Goal: Transaction & Acquisition: Obtain resource

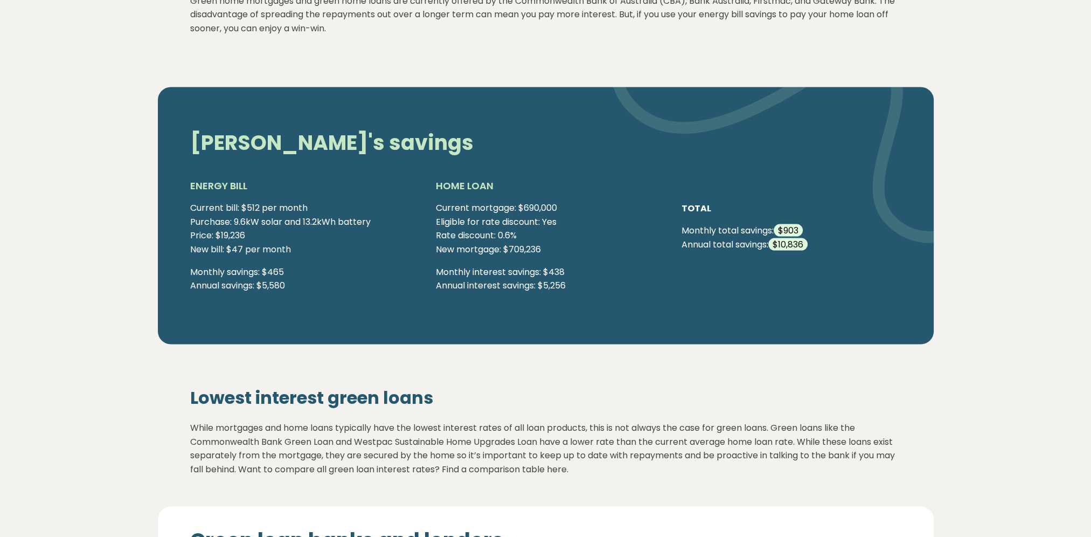
scroll to position [2658, 0]
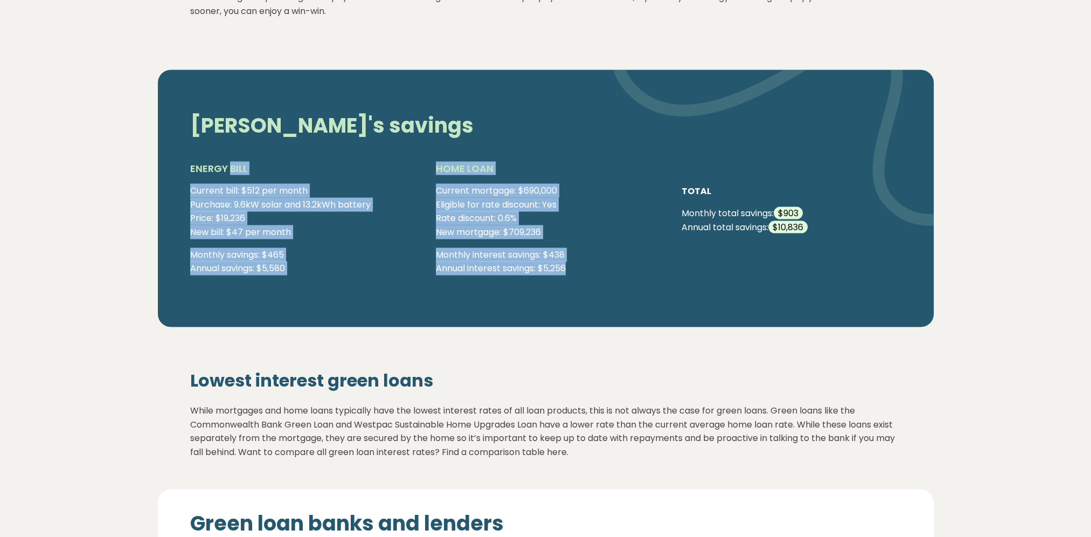
drag, startPoint x: 231, startPoint y: 180, endPoint x: 579, endPoint y: 284, distance: 363.6
click at [579, 283] on div "ENERGY BILL Current bill: $512 per month Purchase: 9.6kW solar and 13.2kWh batt…" at bounding box center [546, 222] width 728 height 122
click at [340, 261] on p "Monthly savings: $465 Annual savings: $5,580" at bounding box center [300, 260] width 220 height 27
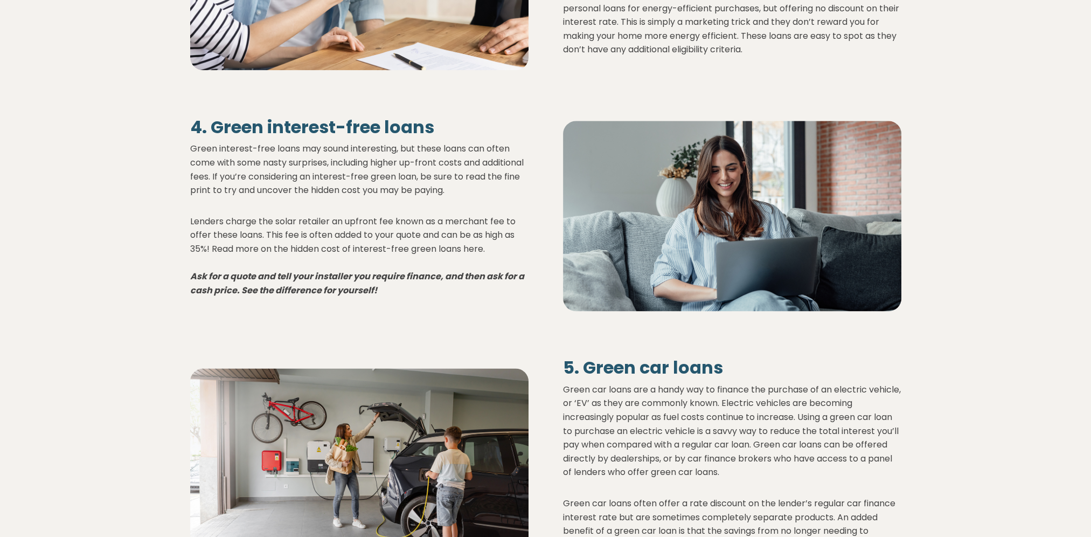
scroll to position [1907, 0]
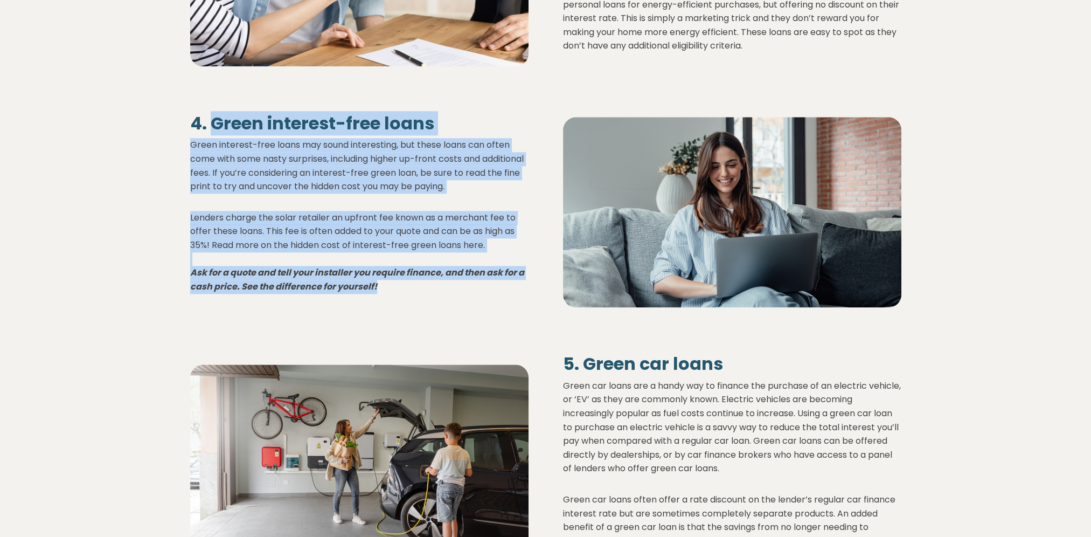
drag, startPoint x: 210, startPoint y: 136, endPoint x: 439, endPoint y: 315, distance: 290.2
click at [439, 310] on div "4. Green interest-free loans Green interest-free loans may sound interesting, b…" at bounding box center [359, 211] width 373 height 197
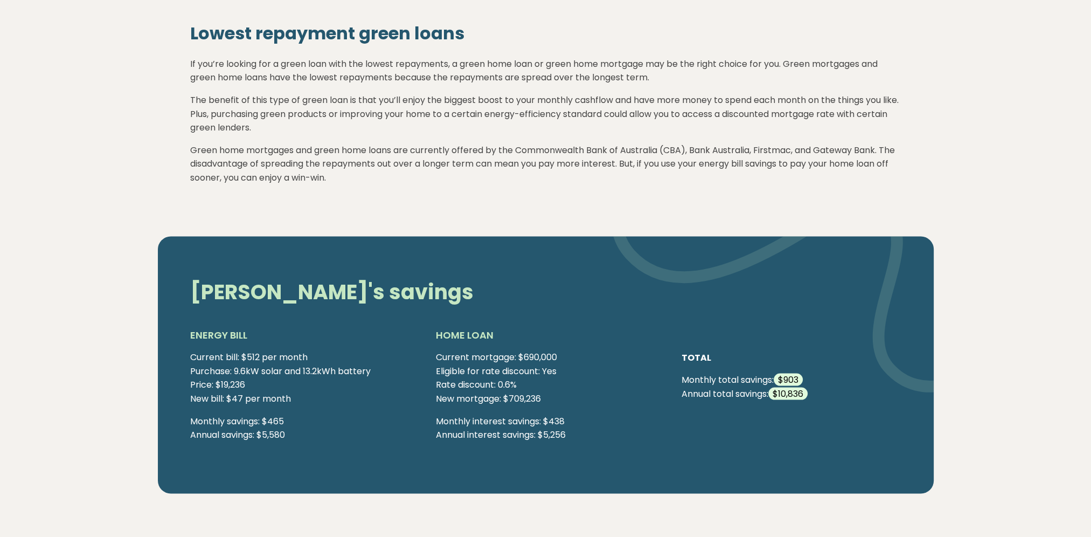
scroll to position [2499, 0]
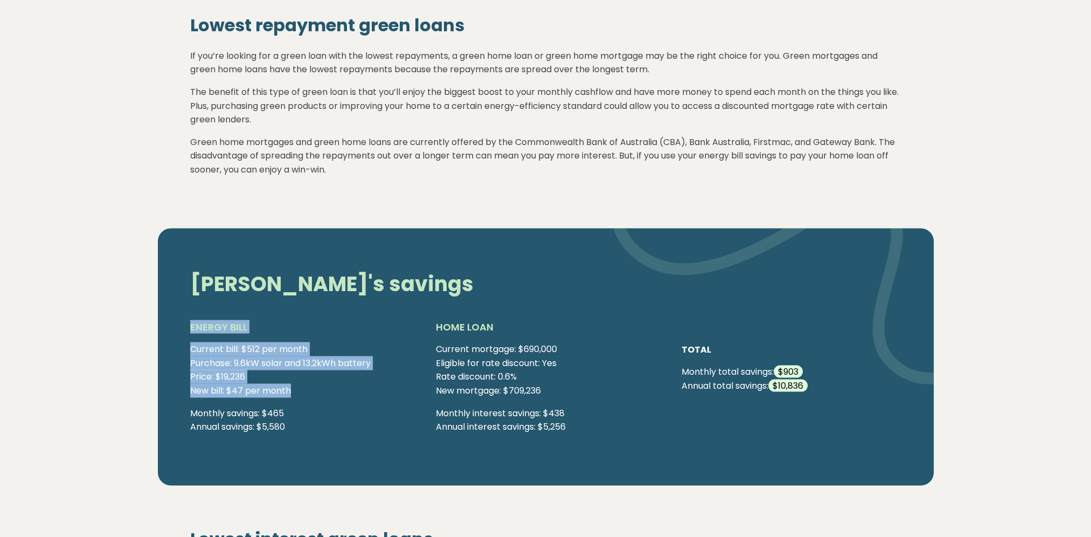
drag, startPoint x: 182, startPoint y: 342, endPoint x: 331, endPoint y: 404, distance: 162.3
click at [331, 404] on div "ENERGY BILL Current bill: $512 per month Purchase: 9.6kW solar and 13.2kWh batt…" at bounding box center [546, 380] width 728 height 122
click at [186, 367] on div "ENERGY BILL Current bill: $512 per month Purchase: 9.6kW solar and 13.2kWh batt…" at bounding box center [546, 380] width 728 height 122
drag, startPoint x: 194, startPoint y: 340, endPoint x: 289, endPoint y: 403, distance: 113.9
click at [289, 403] on div "ENERGY BILL Current bill: $512 per month Purchase: 9.6kW solar and 13.2kWh batt…" at bounding box center [300, 380] width 220 height 122
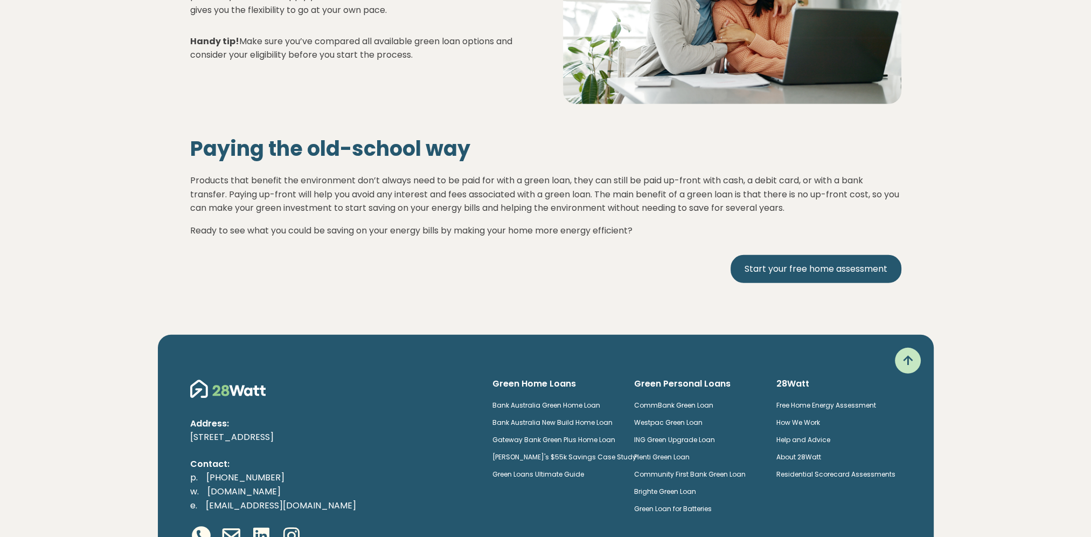
scroll to position [4367, 0]
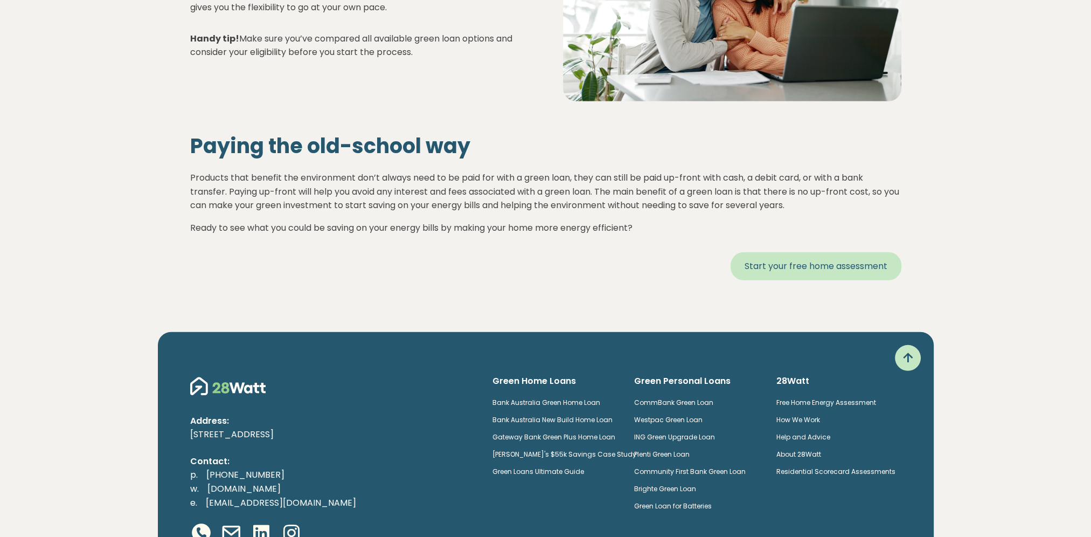
click at [776, 280] on link "Start your free home assessment" at bounding box center [816, 266] width 171 height 28
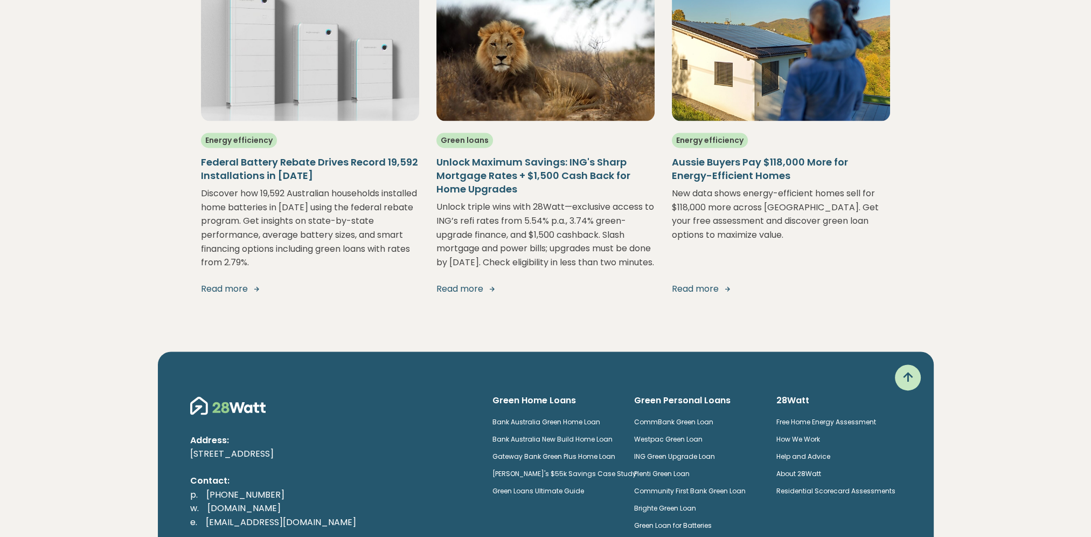
scroll to position [2011, 0]
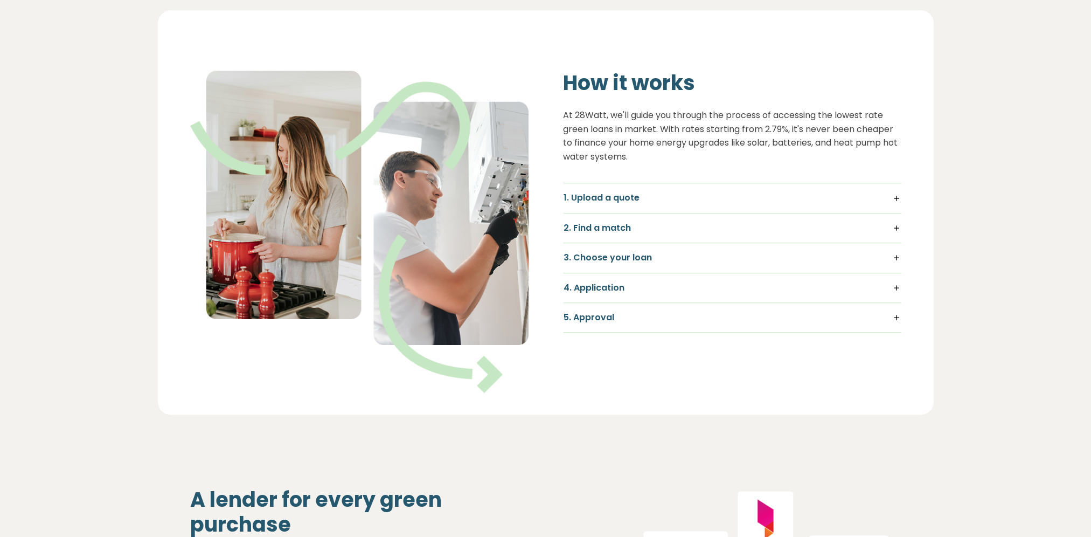
scroll to position [700, 0]
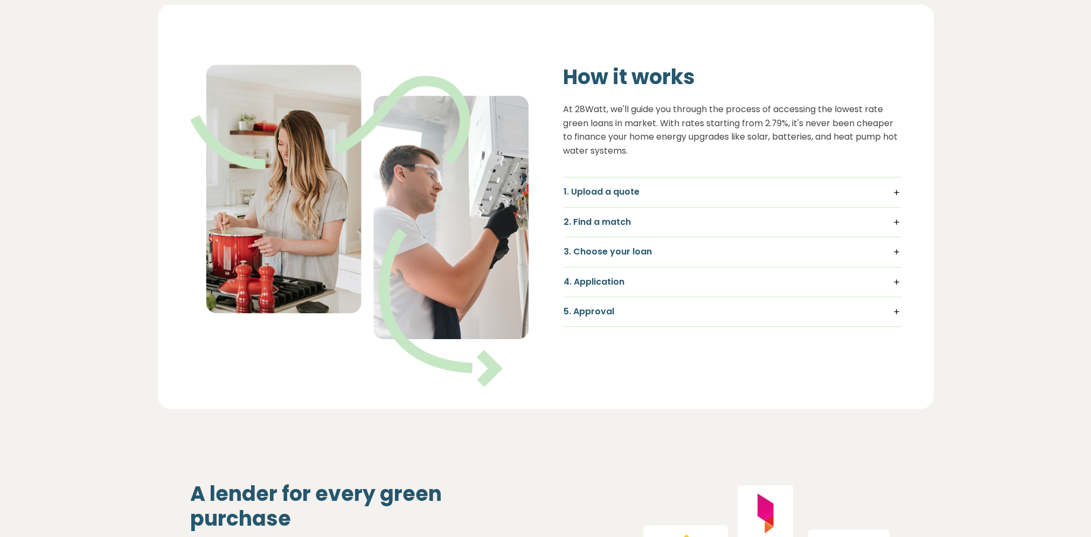
click at [894, 252] on h5 "3. Choose your loan" at bounding box center [732, 252] width 337 height 12
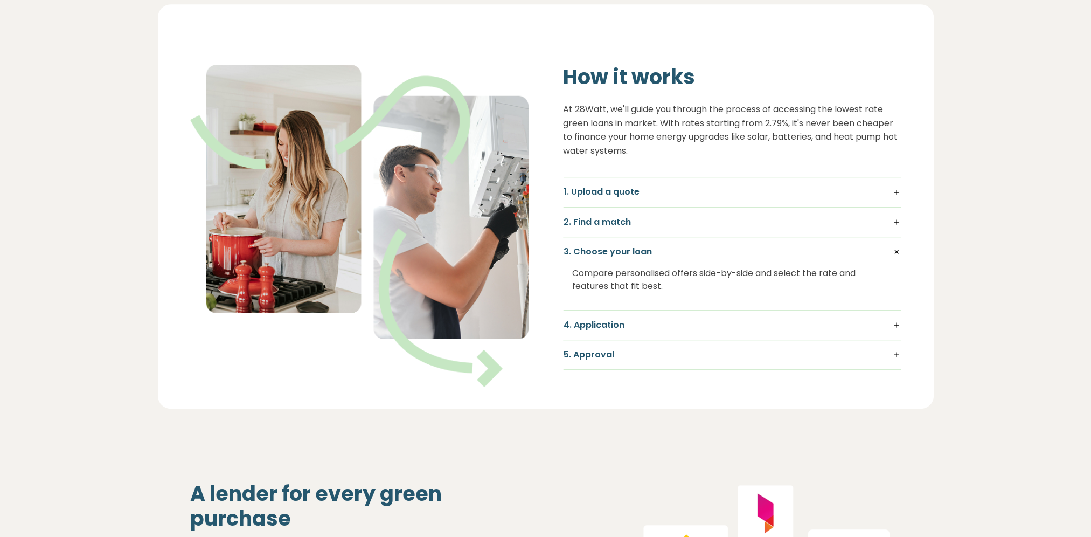
click at [894, 252] on h5 "3. Choose your loan" at bounding box center [732, 252] width 337 height 12
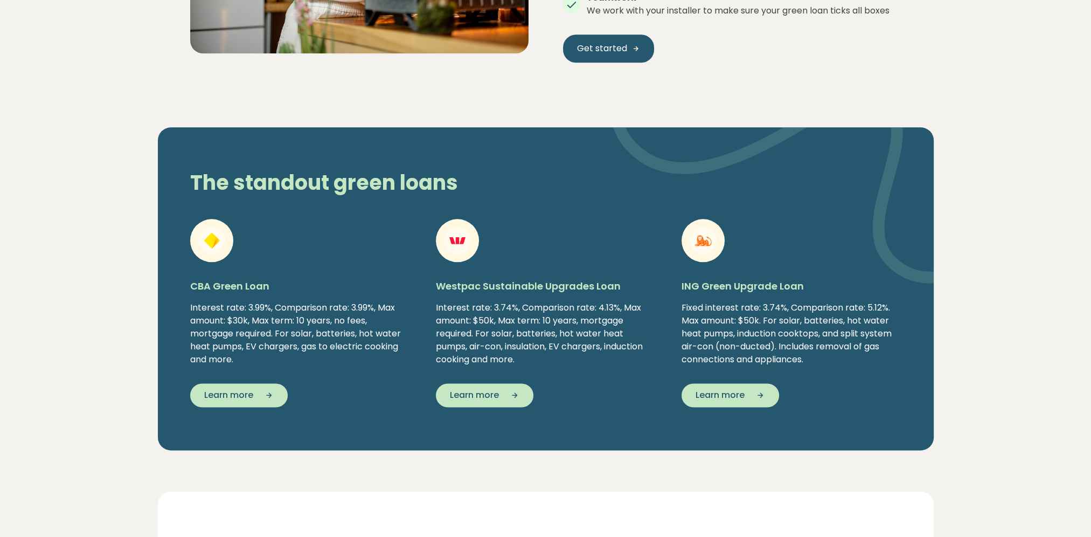
scroll to position [1706, 0]
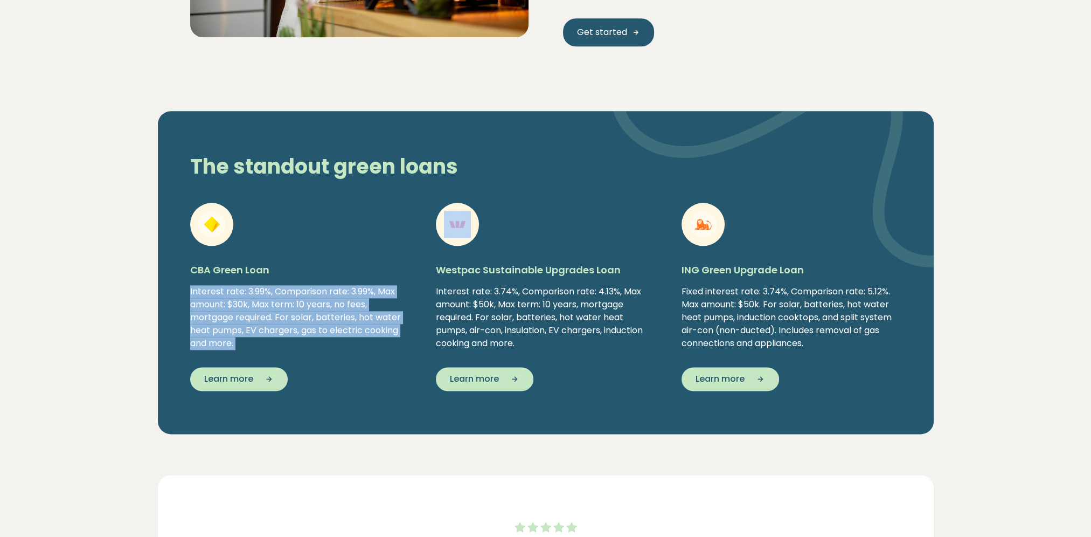
drag, startPoint x: 190, startPoint y: 289, endPoint x: 429, endPoint y: 263, distance: 241.1
click at [429, 263] on div "CBA Green Loan Interest rate: 3.99%, Comparison rate: 3.99%, Max amount: $30k, …" at bounding box center [546, 297] width 728 height 188
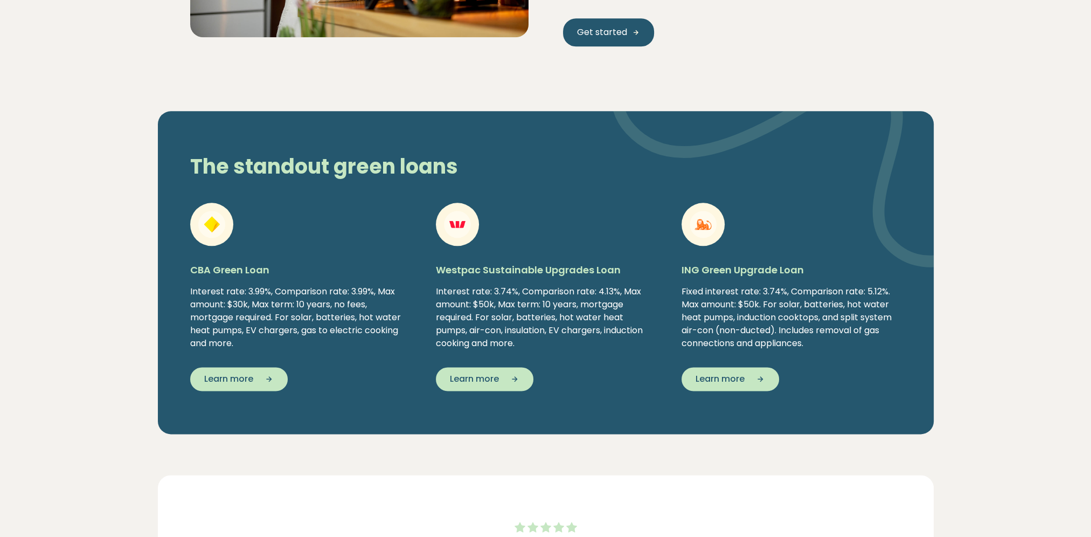
drag, startPoint x: 429, startPoint y: 263, endPoint x: 442, endPoint y: 290, distance: 30.1
click at [442, 290] on div "Interest rate: 3.74%, Comparison rate: 4.13%, Max amount: $50k, Max term: 10 ye…" at bounding box center [546, 317] width 220 height 65
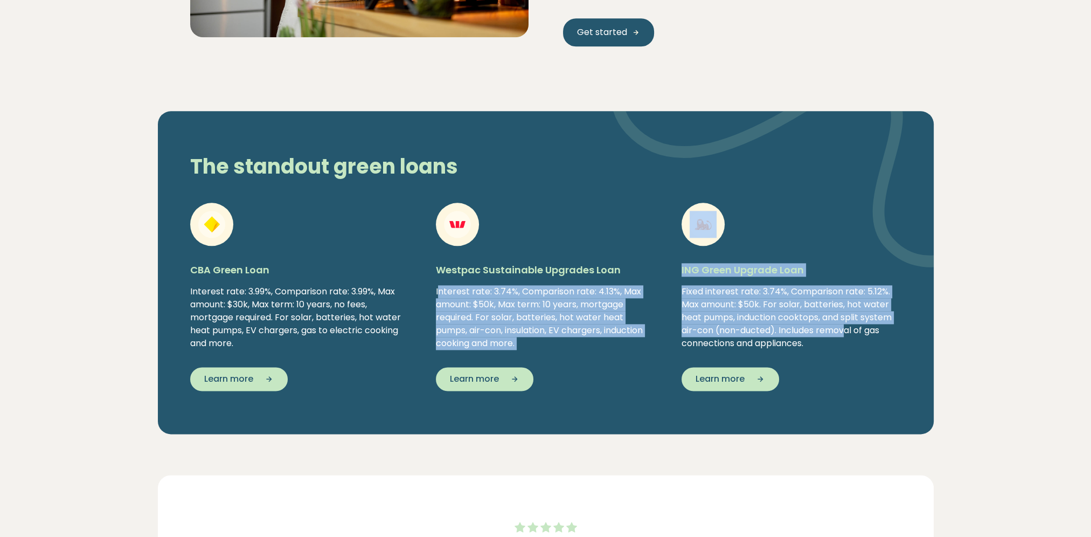
drag, startPoint x: 439, startPoint y: 290, endPoint x: 849, endPoint y: 326, distance: 411.0
click at [849, 326] on div "CBA Green Loan Interest rate: 3.99%, Comparison rate: 3.99%, Max amount: $30k, …" at bounding box center [546, 297] width 728 height 188
click at [577, 308] on div "Interest rate: 3.74%, Comparison rate: 4.13%, Max amount: $50k, Max term: 10 ye…" at bounding box center [546, 317] width 220 height 65
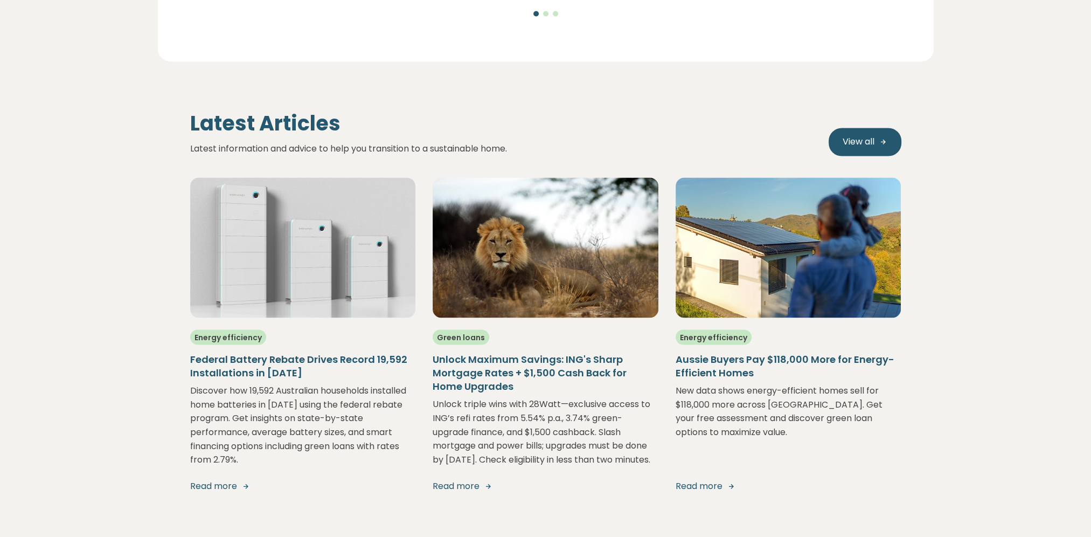
scroll to position [2406, 0]
